Goal: Task Accomplishment & Management: Use online tool/utility

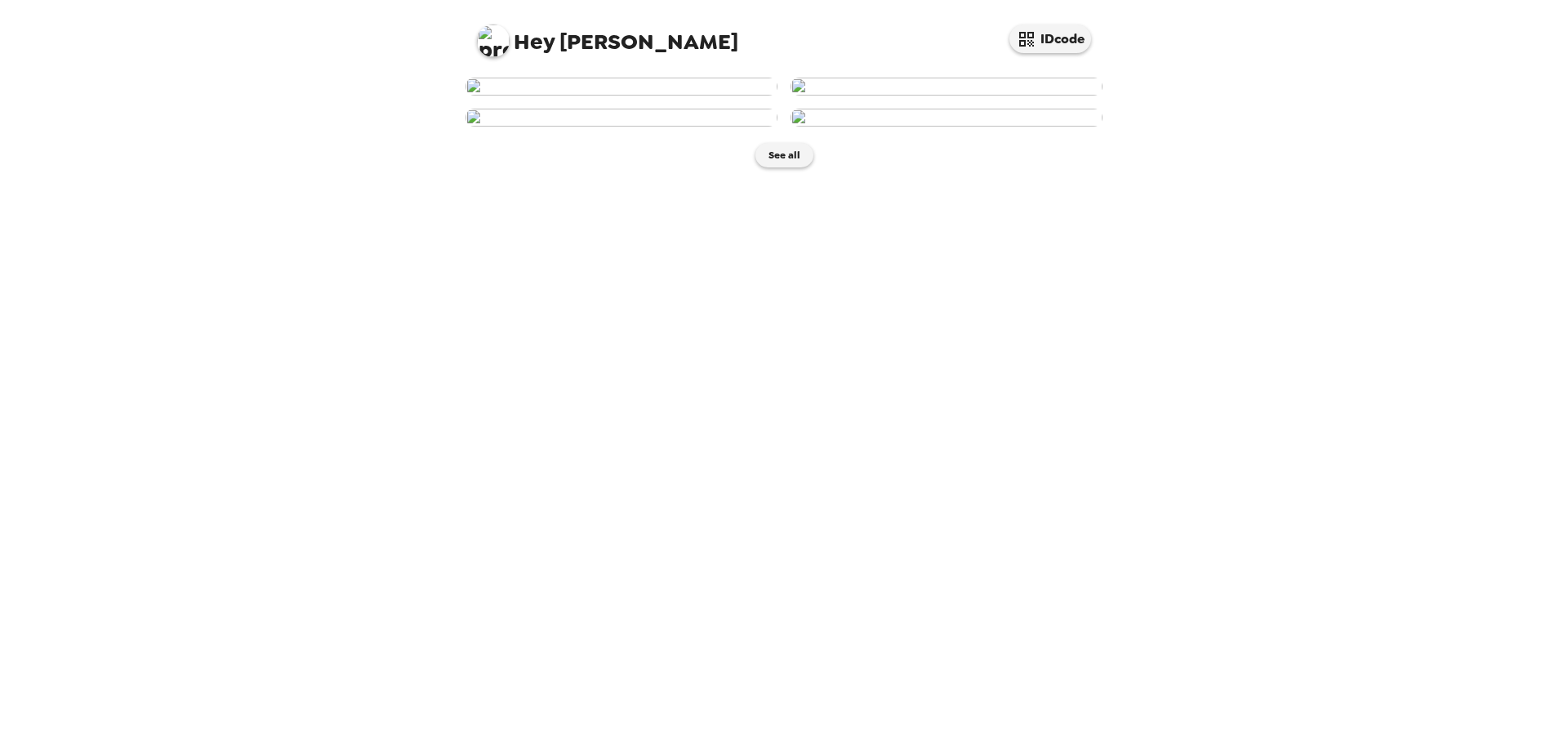
click at [684, 95] on img at bounding box center [622, 86] width 312 height 18
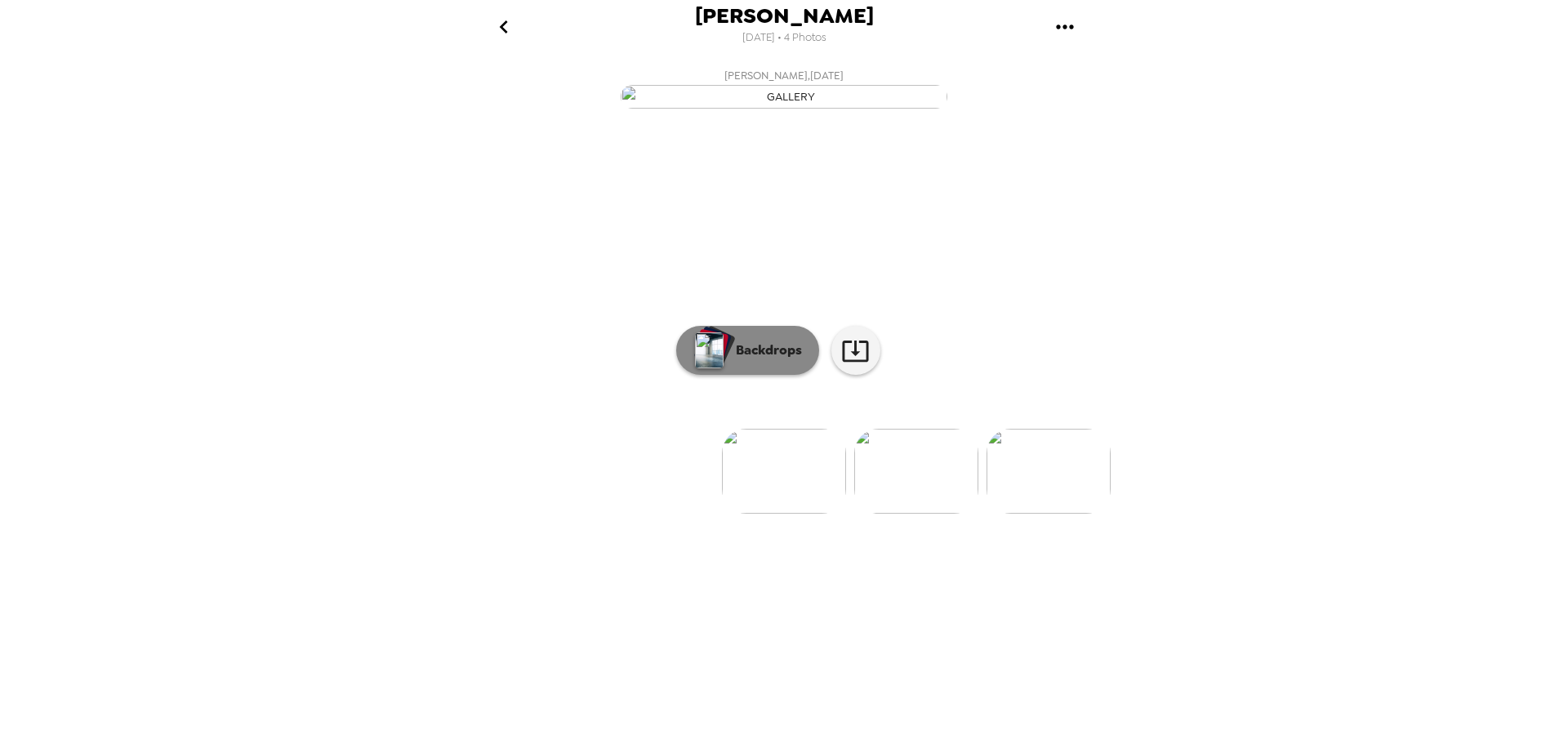
click at [724, 359] on div "button" at bounding box center [711, 344] width 33 height 30
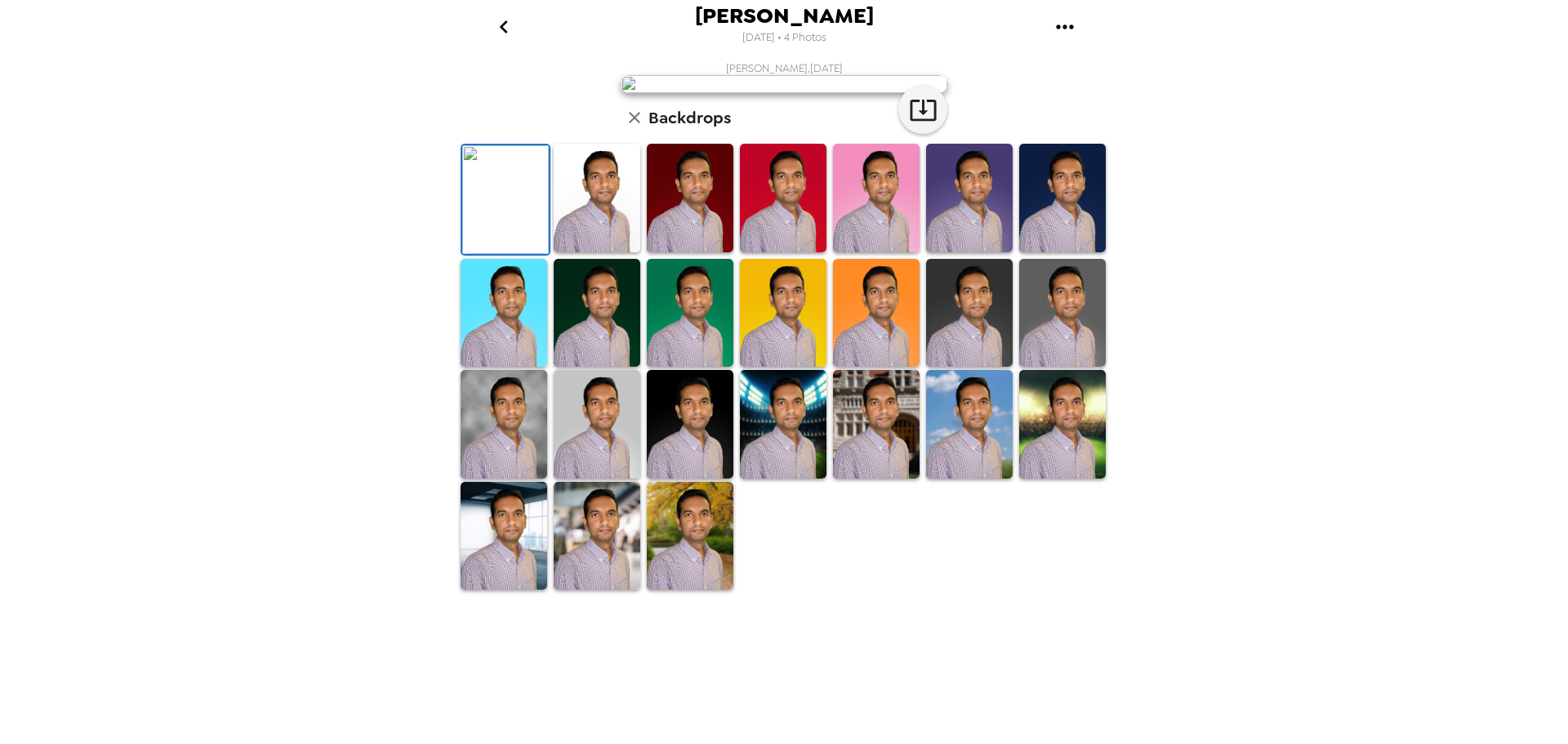
scroll to position [164, 0]
